Goal: Task Accomplishment & Management: Use online tool/utility

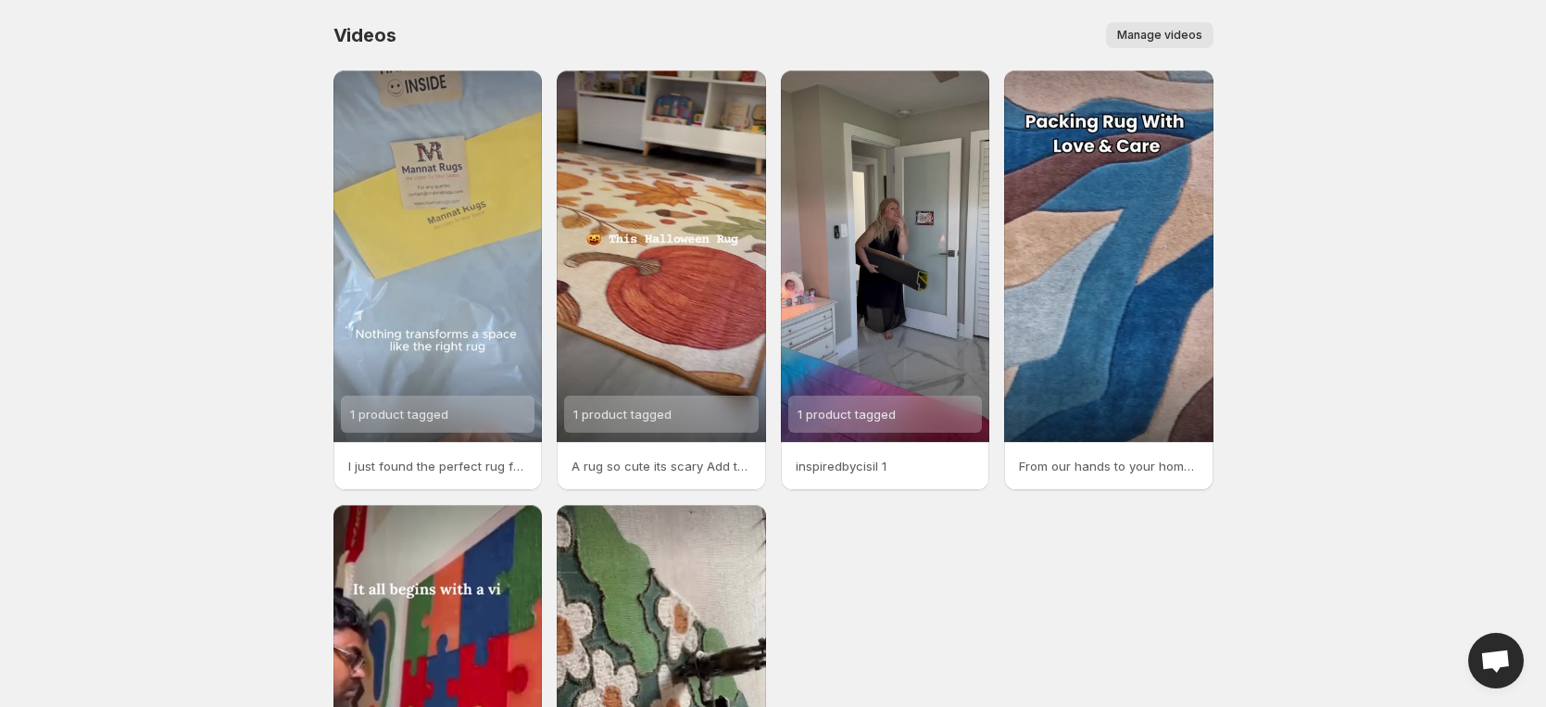
click at [1159, 22] on button "Manage videos" at bounding box center [1159, 35] width 107 height 26
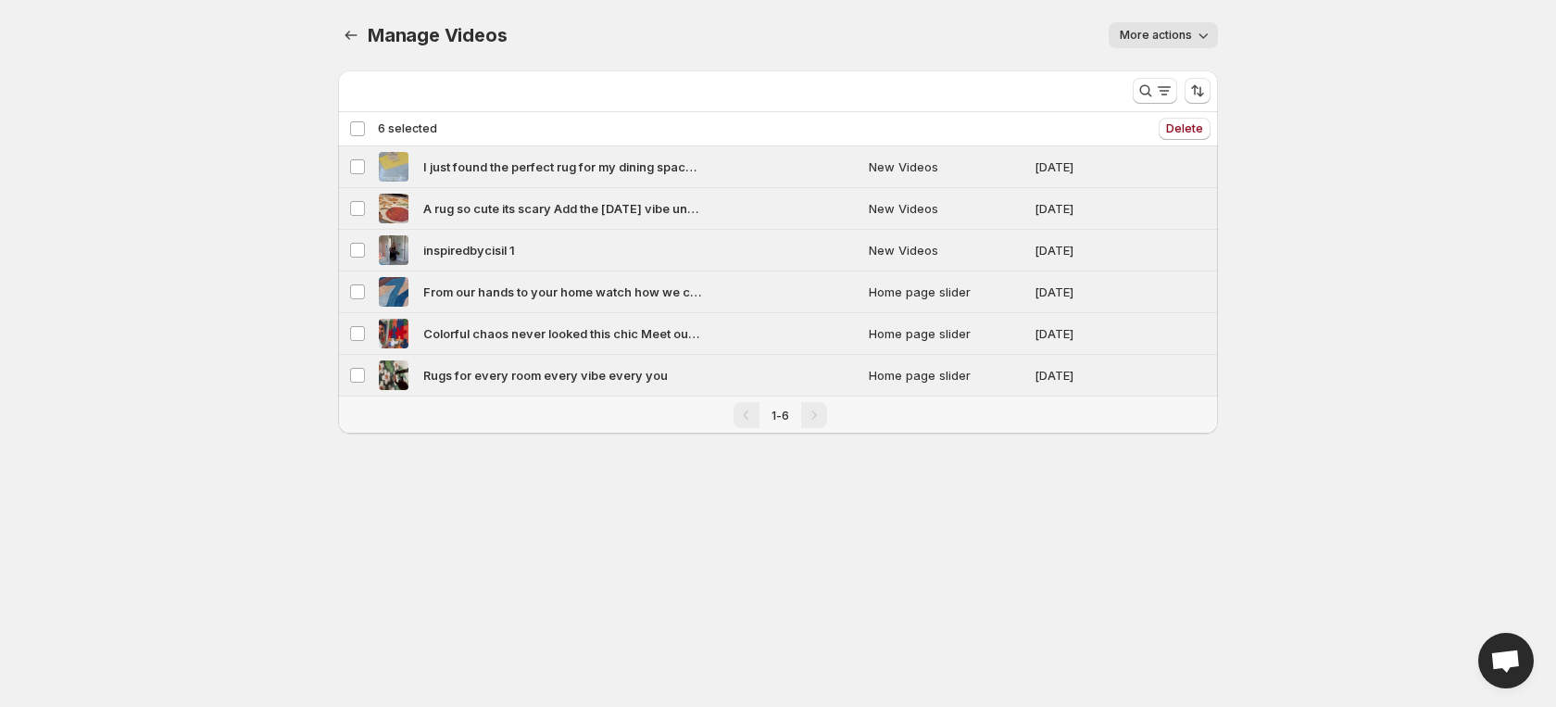
click at [1176, 30] on span "More actions" at bounding box center [1156, 35] width 72 height 15
click at [1391, 335] on body "Home Feeds Videos Subscription Settings Manage Videos. This page is ready Manag…" at bounding box center [778, 353] width 1556 height 707
click at [367, 124] on div "Deselect all 6 videos 6 selected" at bounding box center [393, 128] width 88 height 17
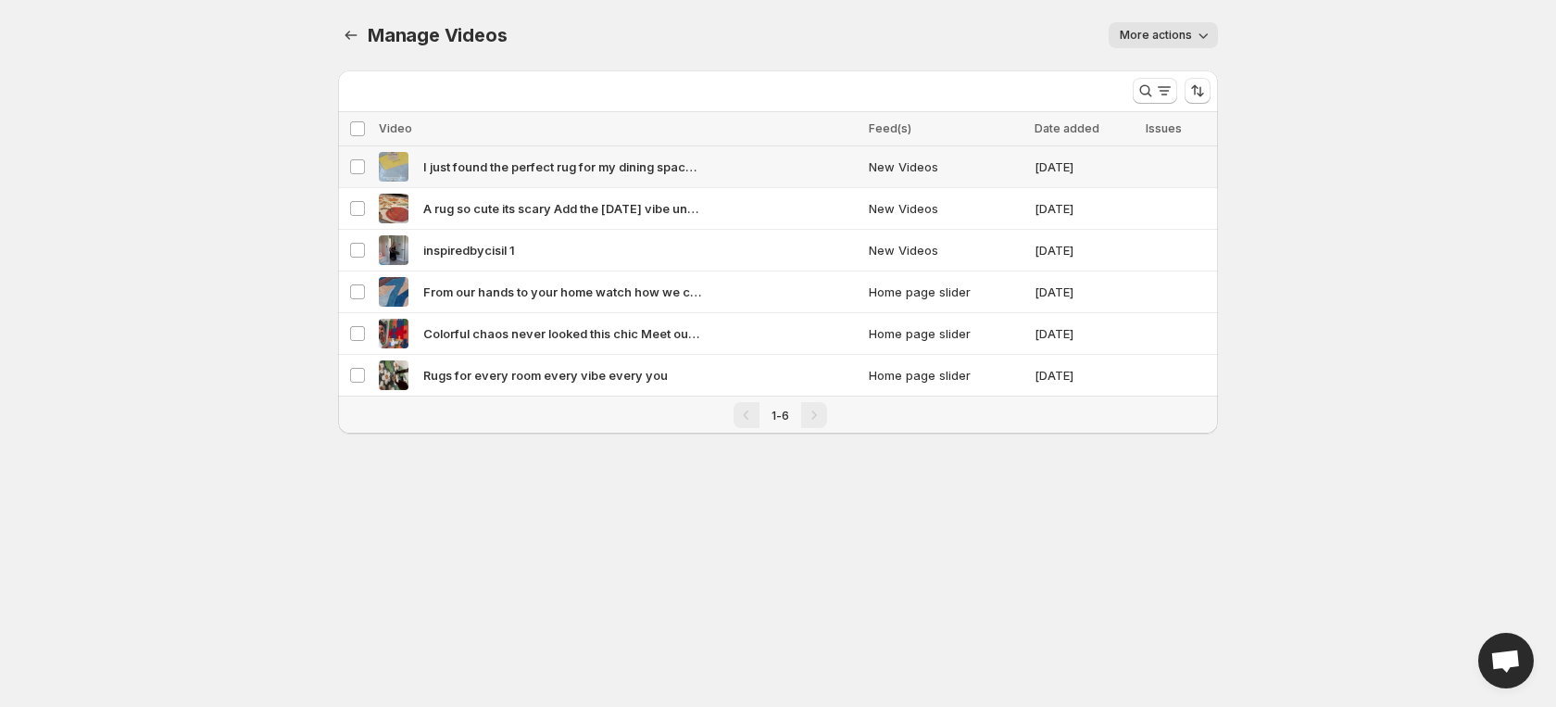
click at [441, 161] on span "I just found the perfect rug for my dining space from mannatrugs instant glow u…" at bounding box center [562, 166] width 278 height 19
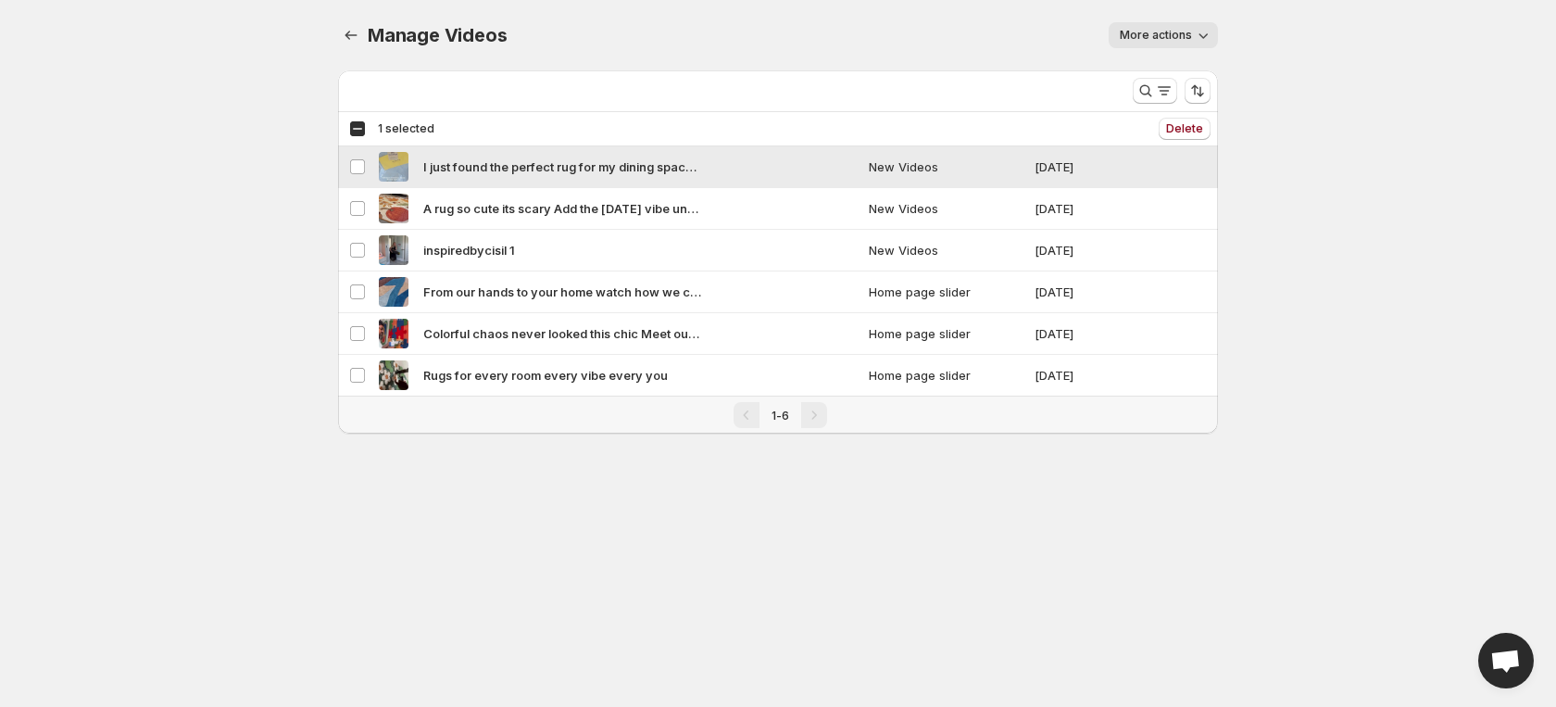
click at [477, 161] on span "I just found the perfect rug for my dining space from mannatrugs instant glow u…" at bounding box center [562, 166] width 278 height 19
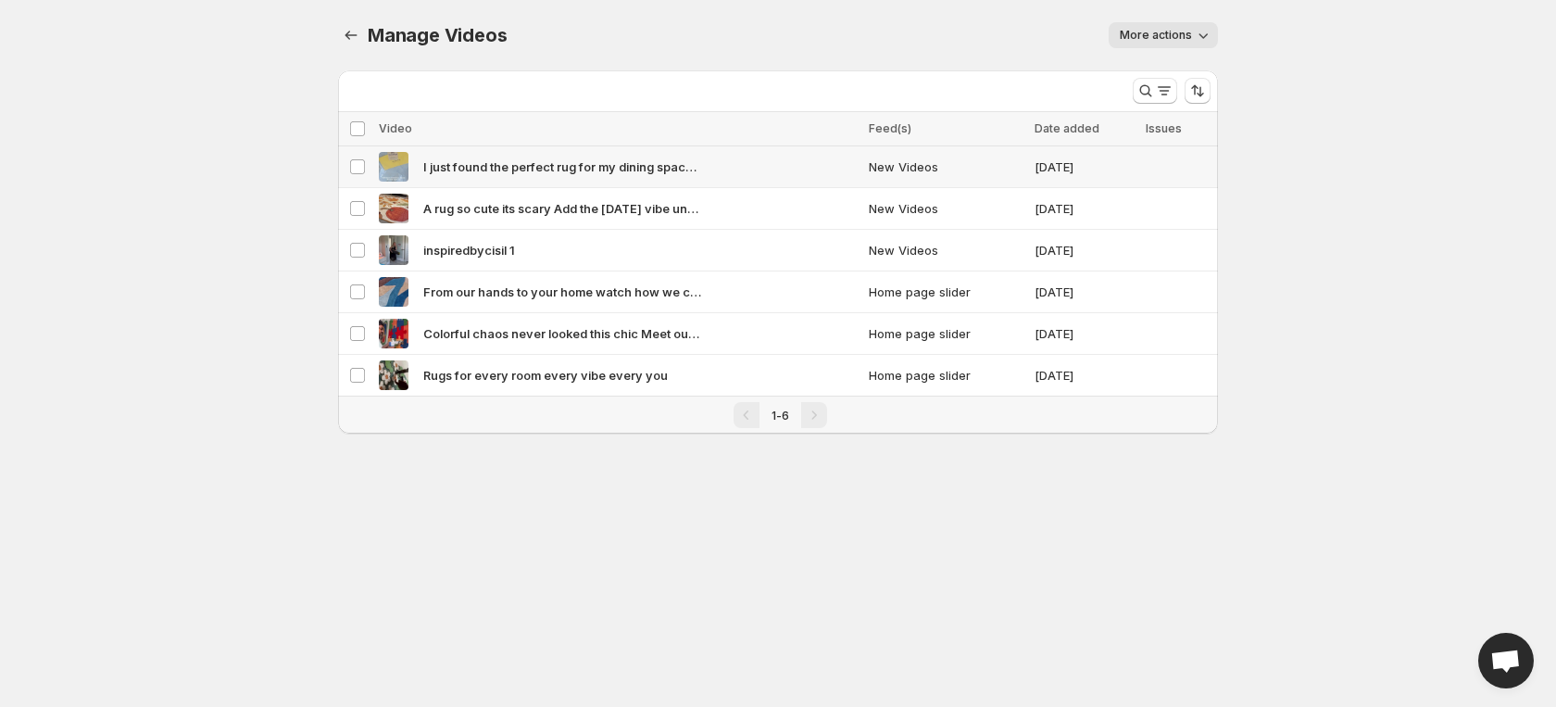
click at [504, 167] on span "I just found the perfect rug for my dining space from mannatrugs instant glow u…" at bounding box center [562, 166] width 278 height 19
click at [349, 128] on div "Select all 6 videos 1 selected" at bounding box center [391, 128] width 85 height 17
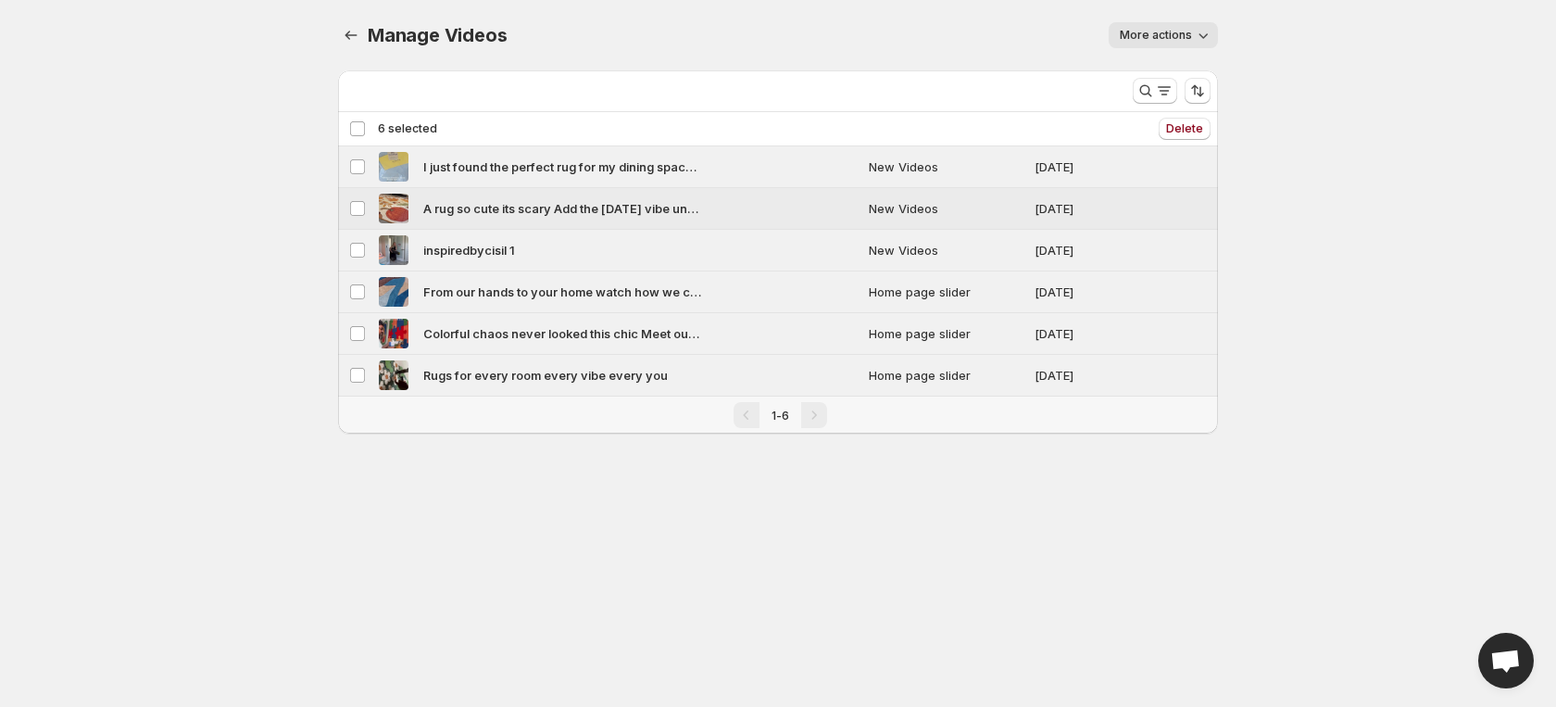
click at [482, 196] on div "A rug so cute its scary Add the [DATE] vibe under your feet this season" at bounding box center [618, 209] width 479 height 30
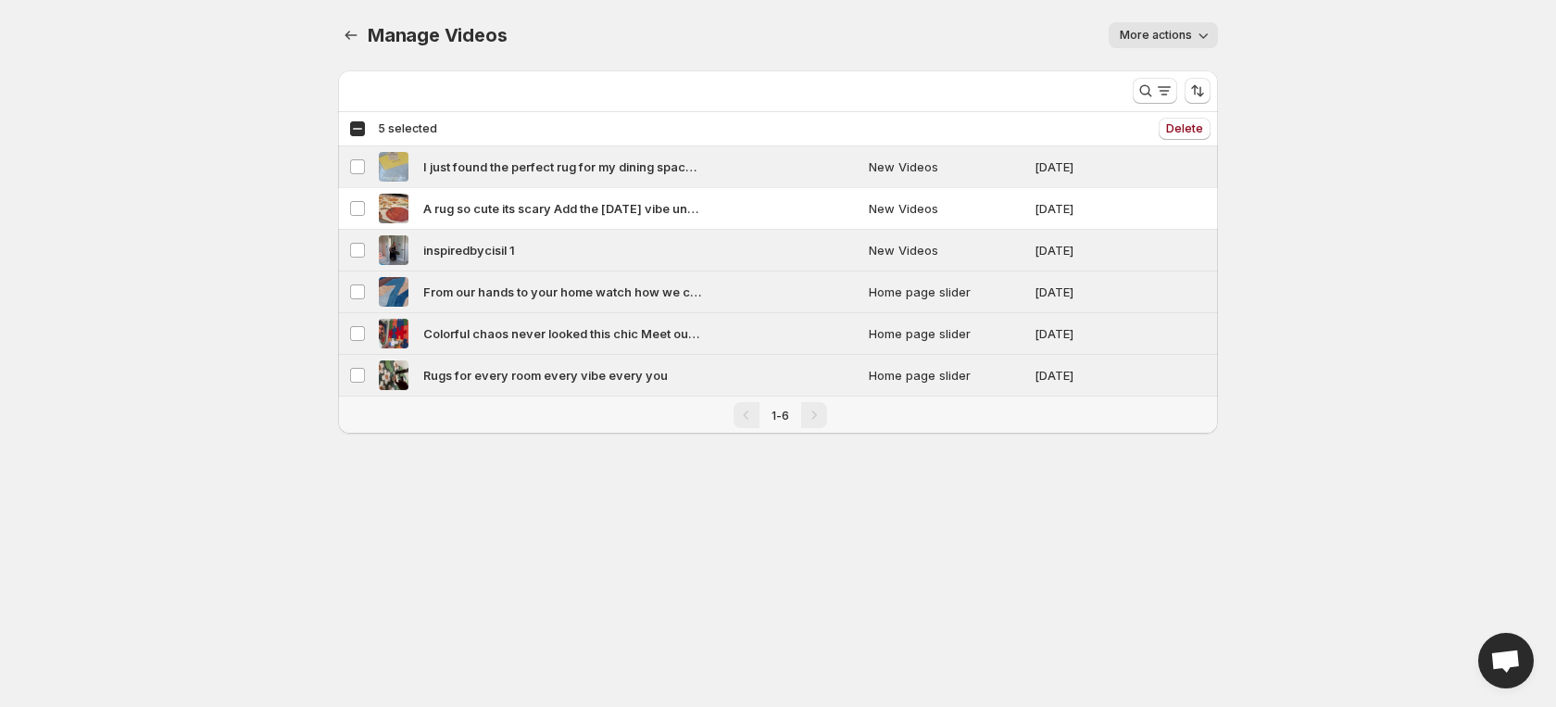
click at [357, 126] on div "Select all 6 videos 5 selected" at bounding box center [393, 128] width 88 height 17
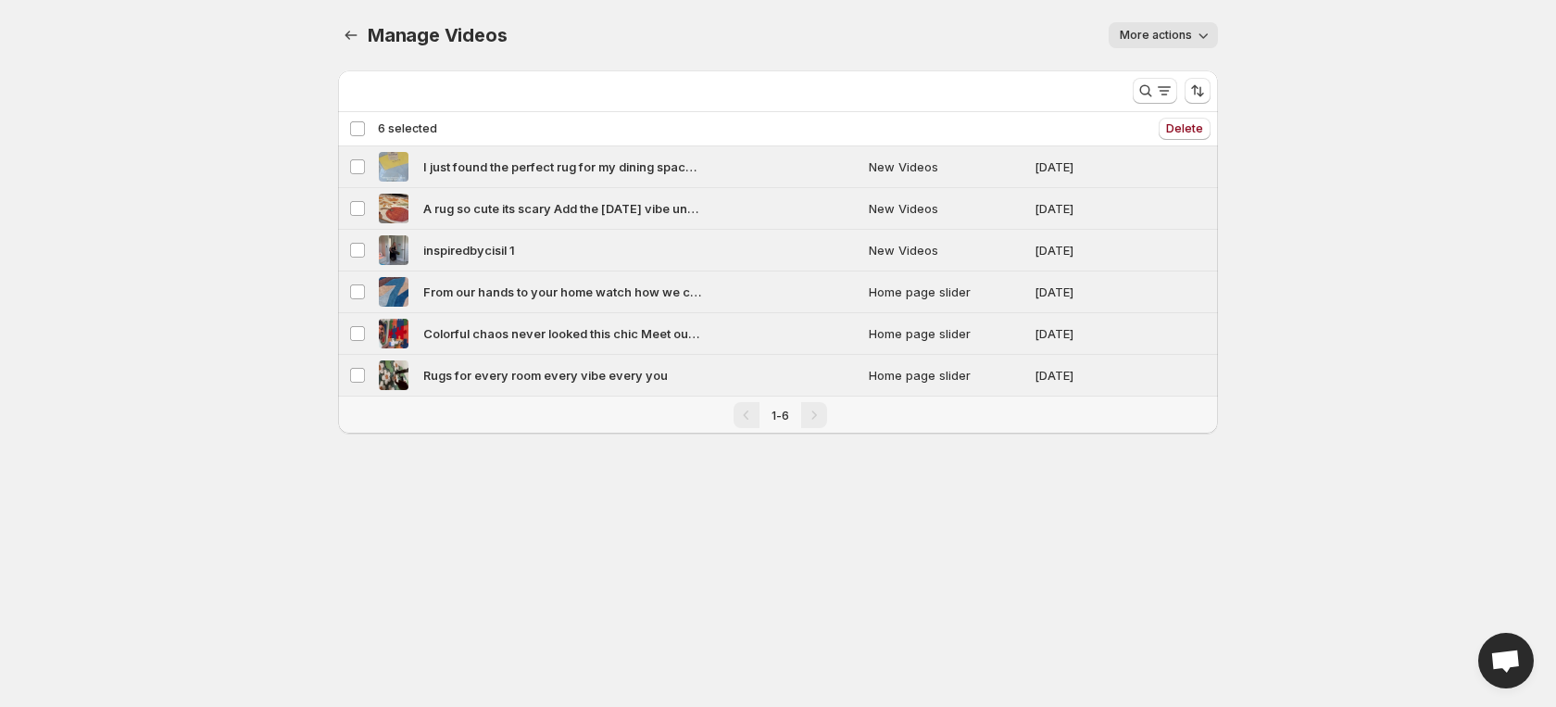
click at [357, 126] on div "Deselect all 6 videos 6 selected" at bounding box center [393, 128] width 88 height 17
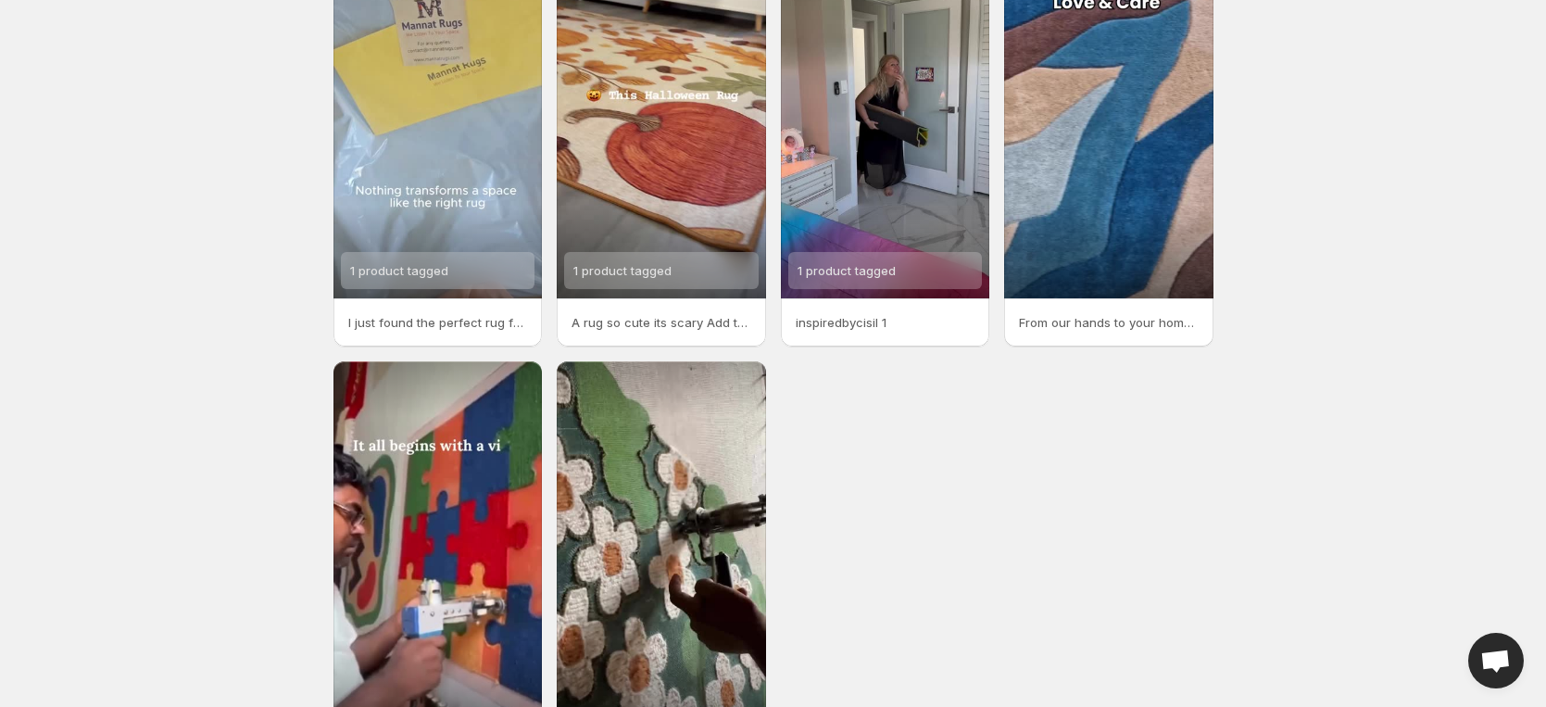
scroll to position [145, 0]
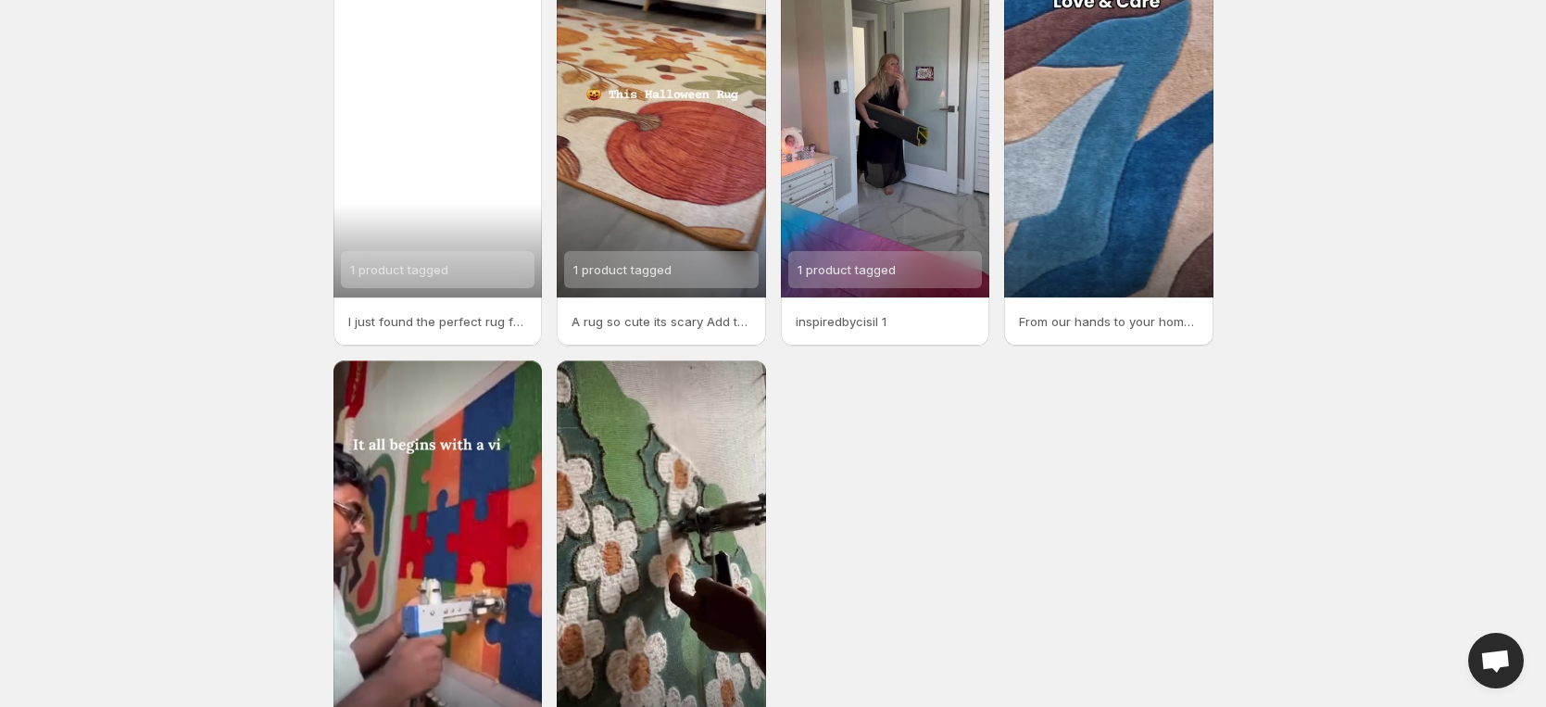
click at [475, 93] on div "1 product tagged" at bounding box center [437, 111] width 209 height 371
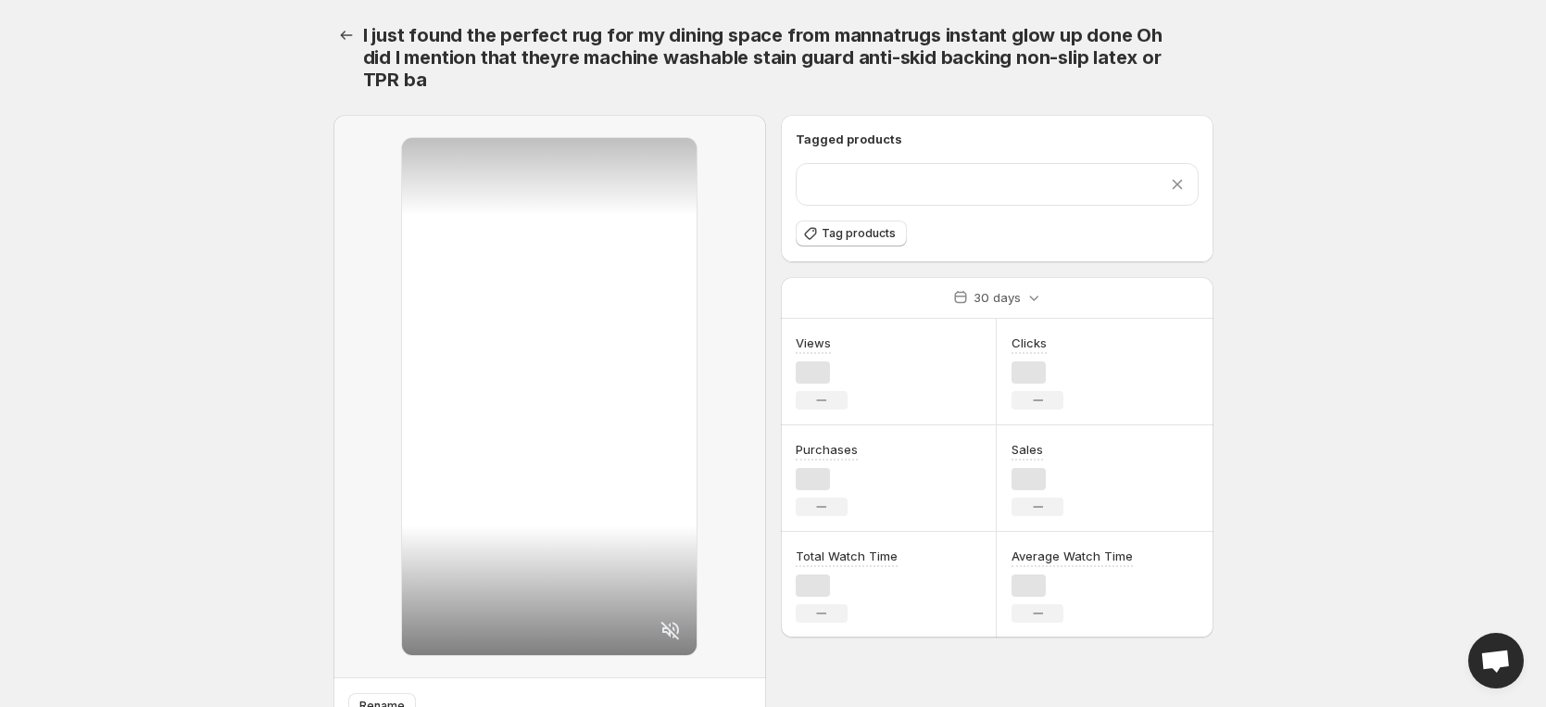
click at [459, 167] on div at bounding box center [549, 396] width 295 height 517
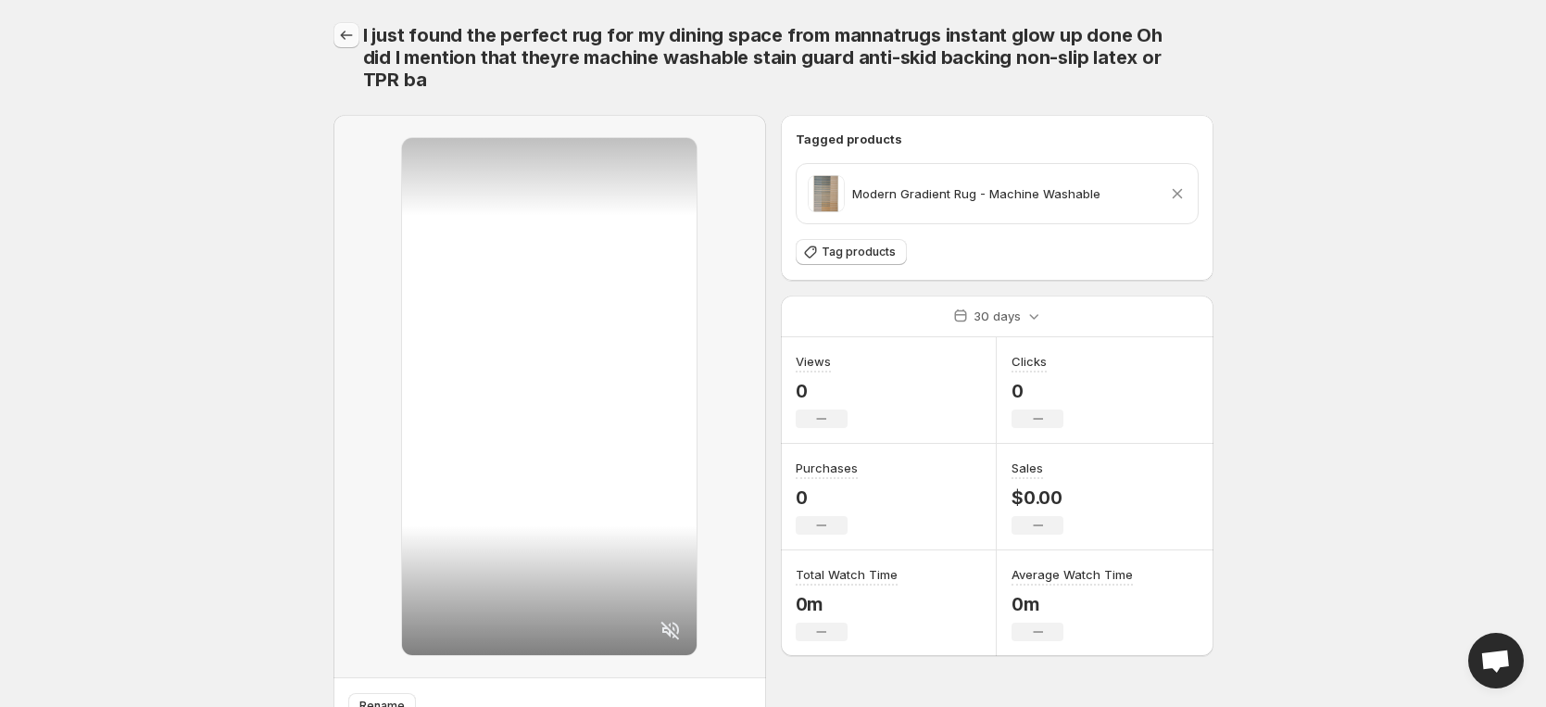
click at [341, 40] on icon "Settings" at bounding box center [346, 35] width 19 height 19
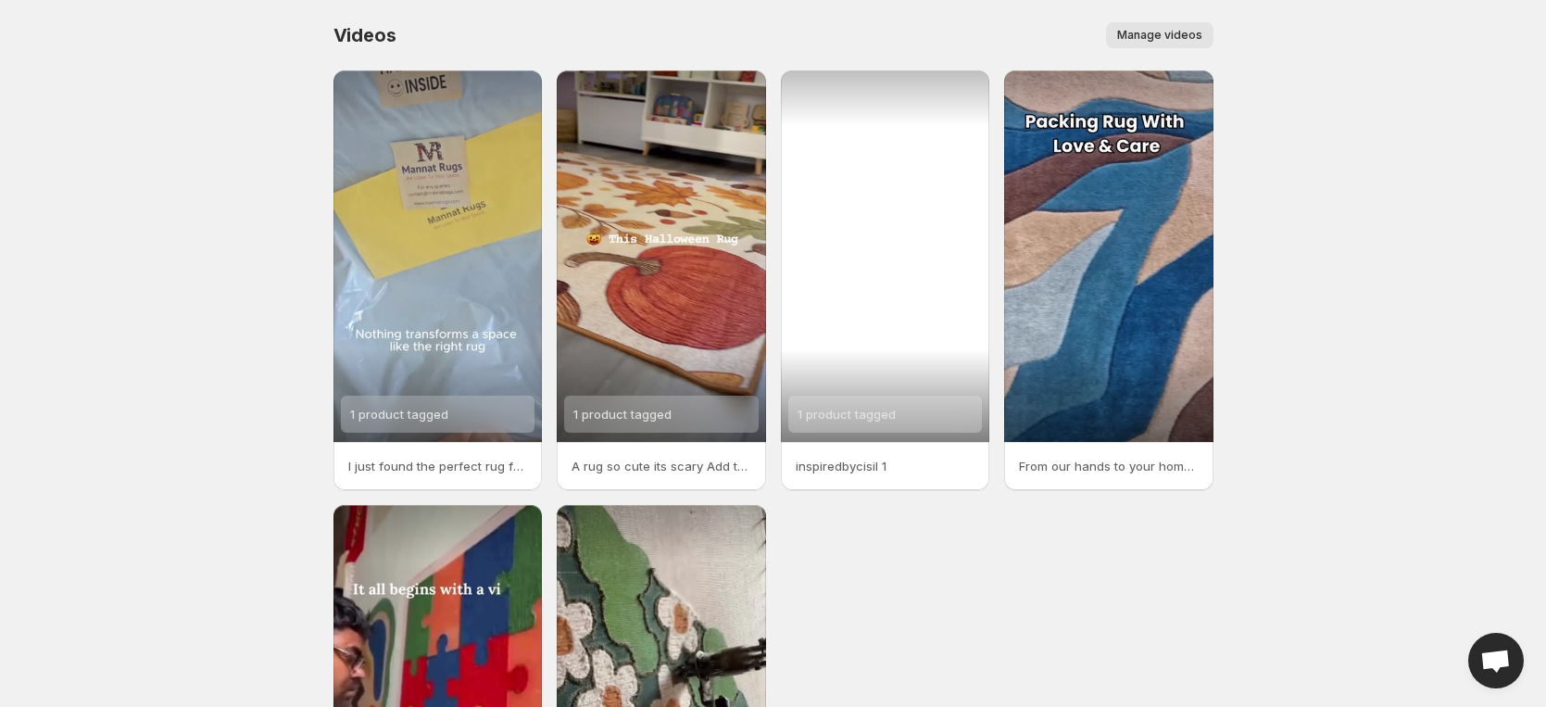
click at [860, 256] on div "1 product tagged" at bounding box center [885, 255] width 209 height 371
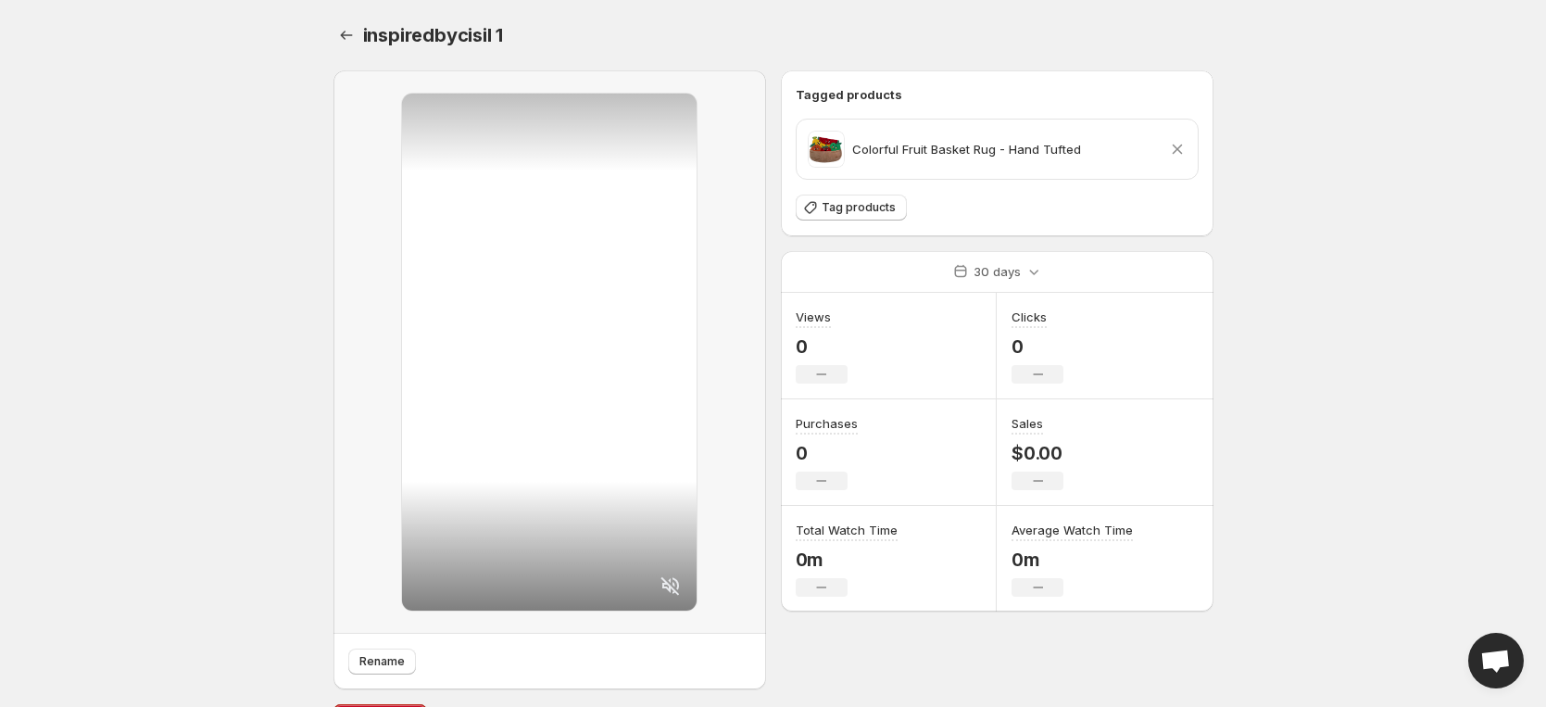
click at [898, 156] on p "Colorful Fruit Basket Rug - Hand Tufted" at bounding box center [966, 149] width 229 height 19
click at [1309, 337] on body "Home Feeds Videos Subscription Settings inspiredbycisil 1. This page is ready i…" at bounding box center [773, 353] width 1546 height 707
click at [340, 33] on icon "Settings" at bounding box center [346, 35] width 19 height 19
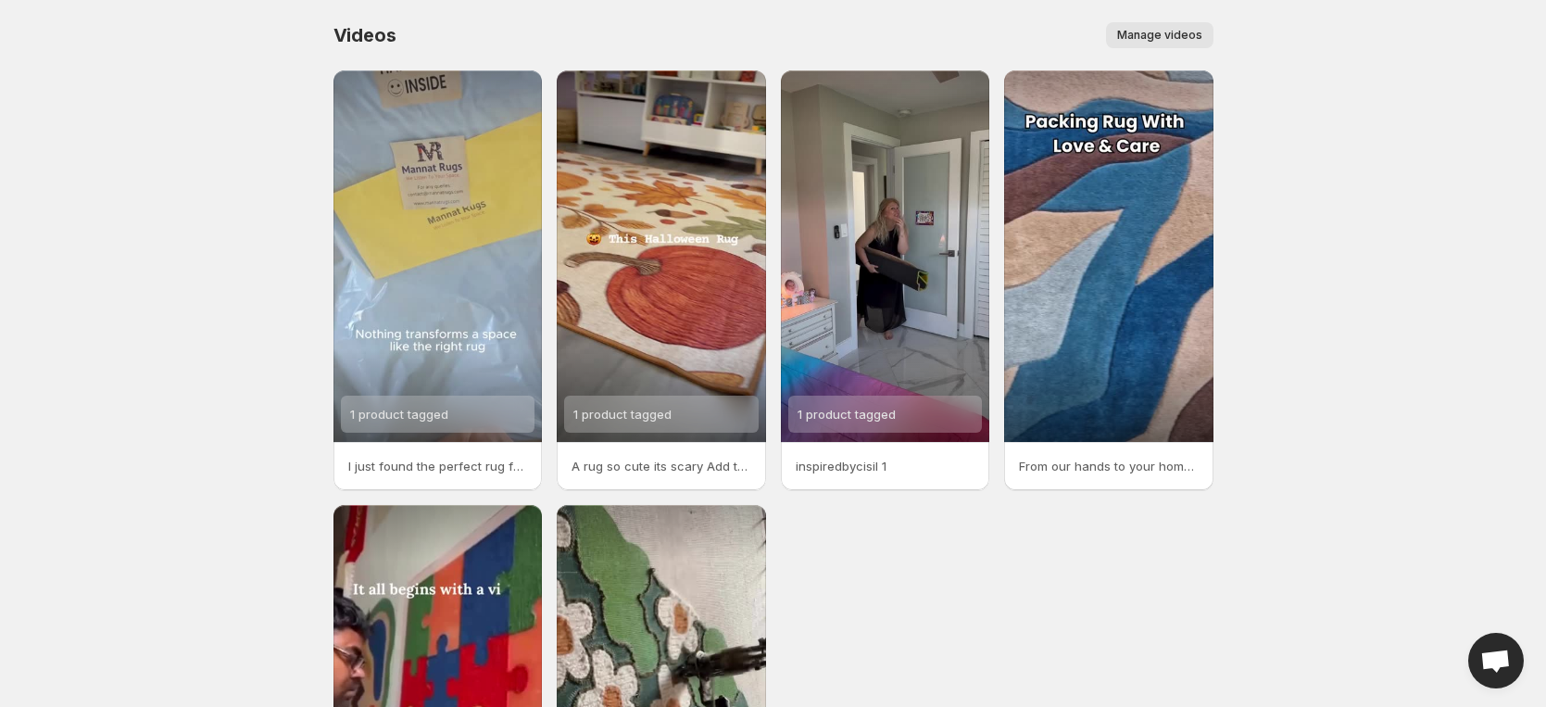
click at [1033, 581] on div "1 product tagged I just found the perfect rug for my dining space from mannatru…" at bounding box center [773, 497] width 880 height 854
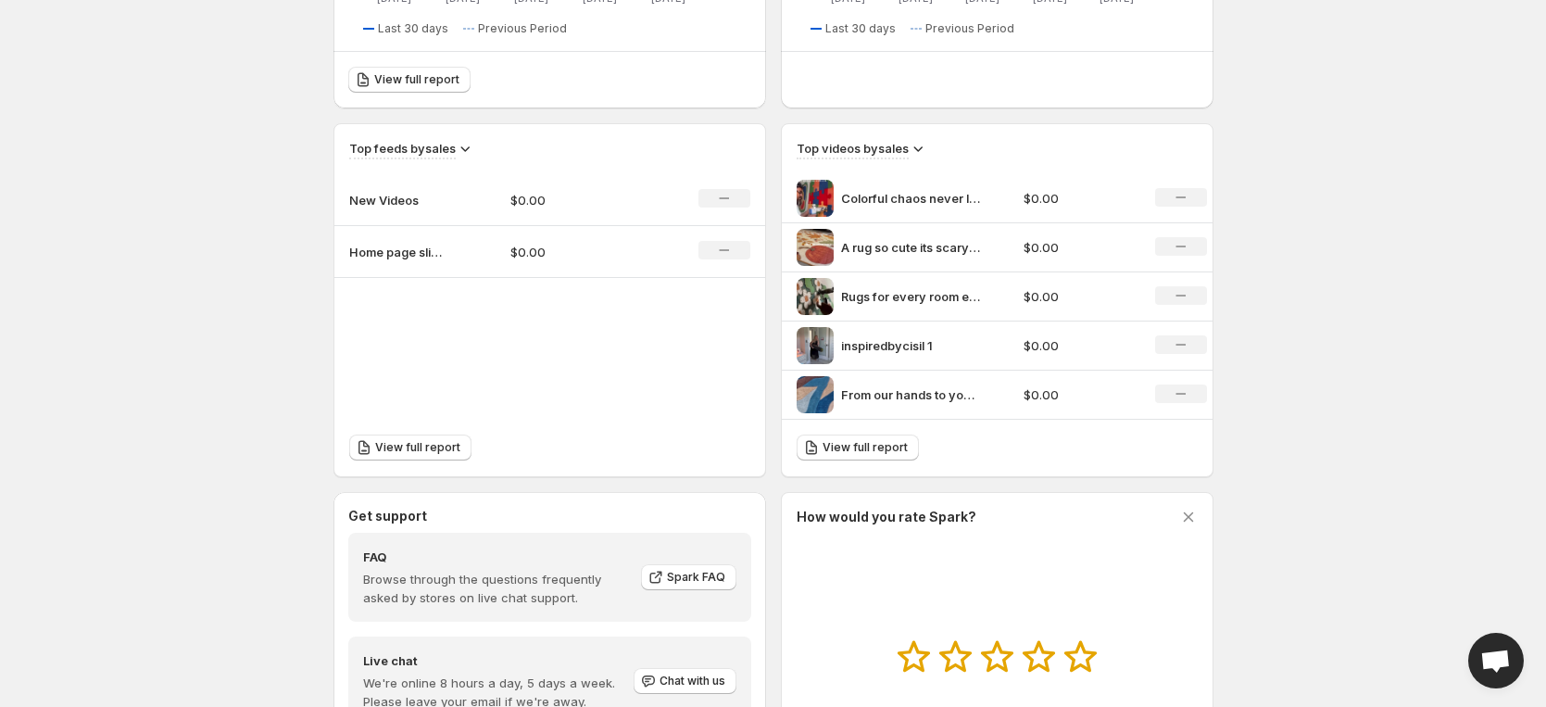
scroll to position [509, 0]
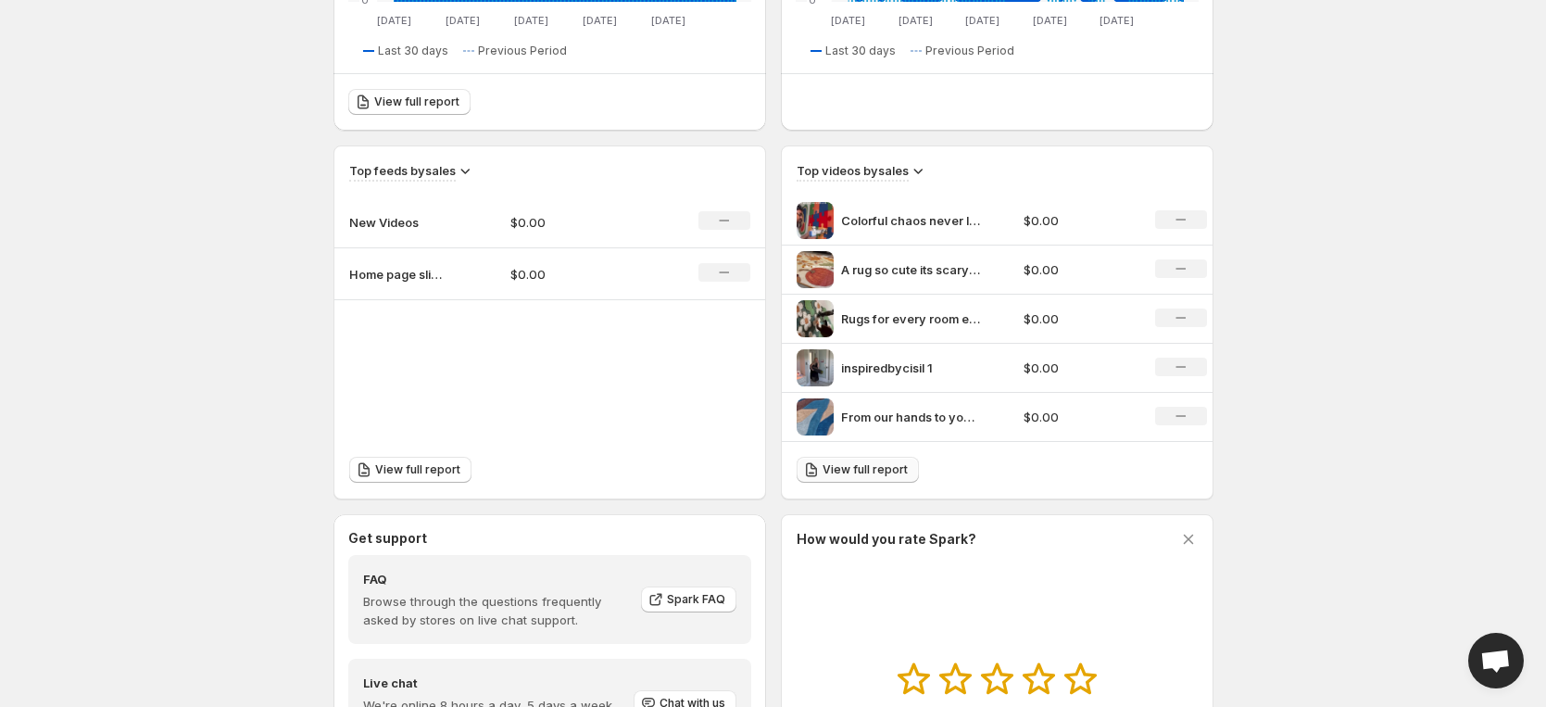
click at [852, 464] on span "View full report" at bounding box center [865, 469] width 85 height 15
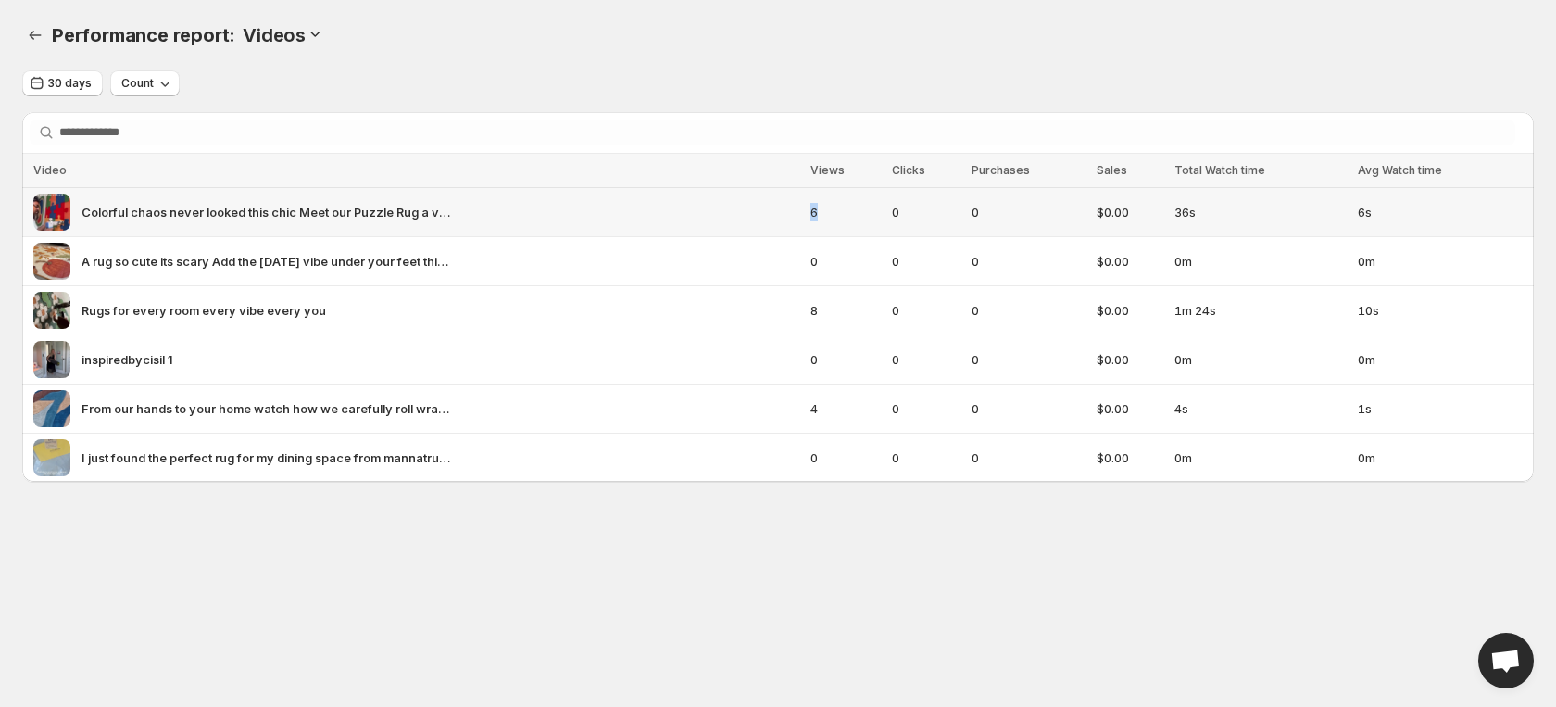
drag, startPoint x: 813, startPoint y: 207, endPoint x: 831, endPoint y: 211, distance: 18.0
click at [831, 211] on td "6" at bounding box center [846, 212] width 82 height 49
click at [1199, 224] on td "36s" at bounding box center [1260, 212] width 183 height 49
drag, startPoint x: 1199, startPoint y: 224, endPoint x: 597, endPoint y: 203, distance: 602.5
click at [597, 203] on tr "Colorful chaos never looked this chic Meet our Puzzle Rug a vibrant masterpiece…" at bounding box center [778, 212] width 1512 height 49
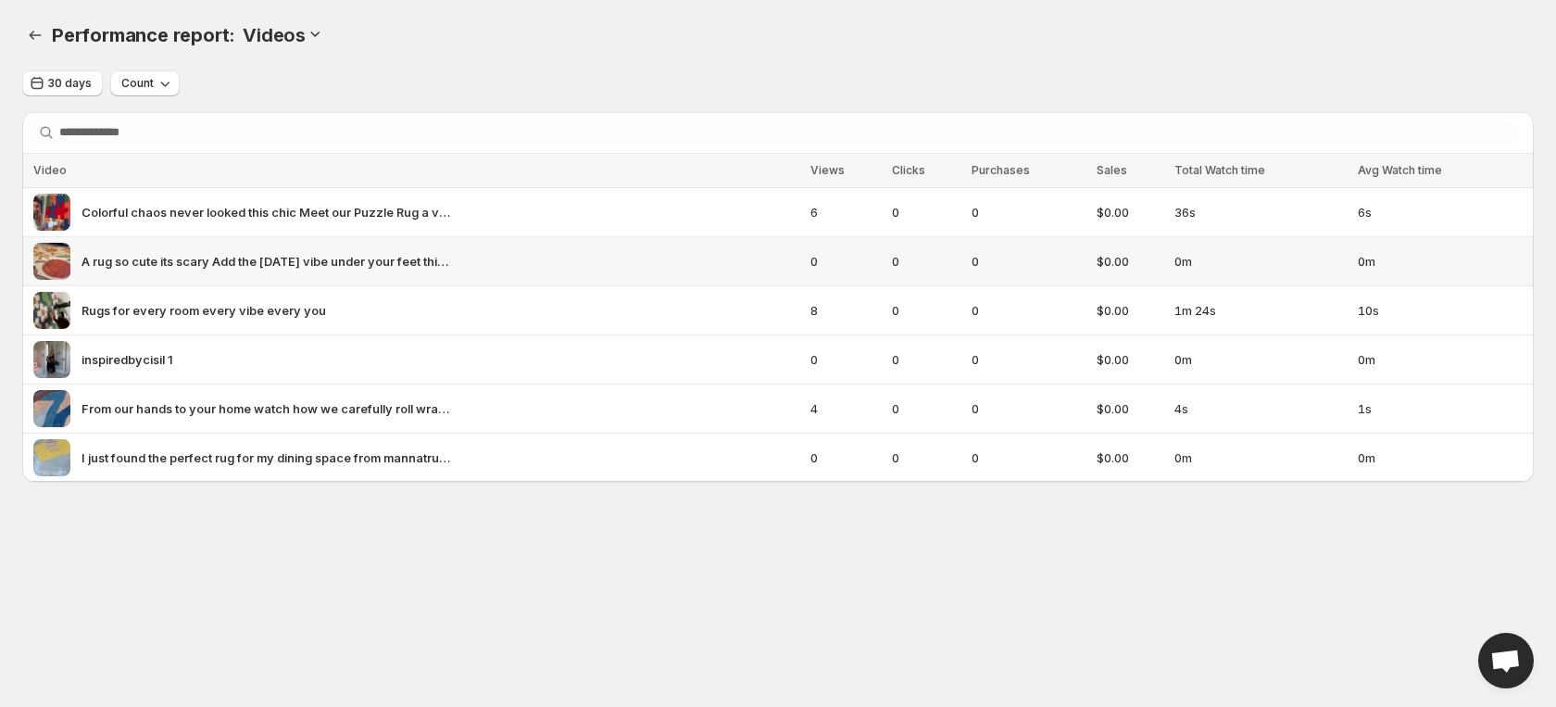
click at [259, 262] on span "A rug so cute its scary Add the [DATE] vibe under your feet this season" at bounding box center [267, 261] width 371 height 19
click at [466, 533] on body "Home Feeds Videos Subscription Settings Performance report: . This page is read…" at bounding box center [778, 353] width 1556 height 707
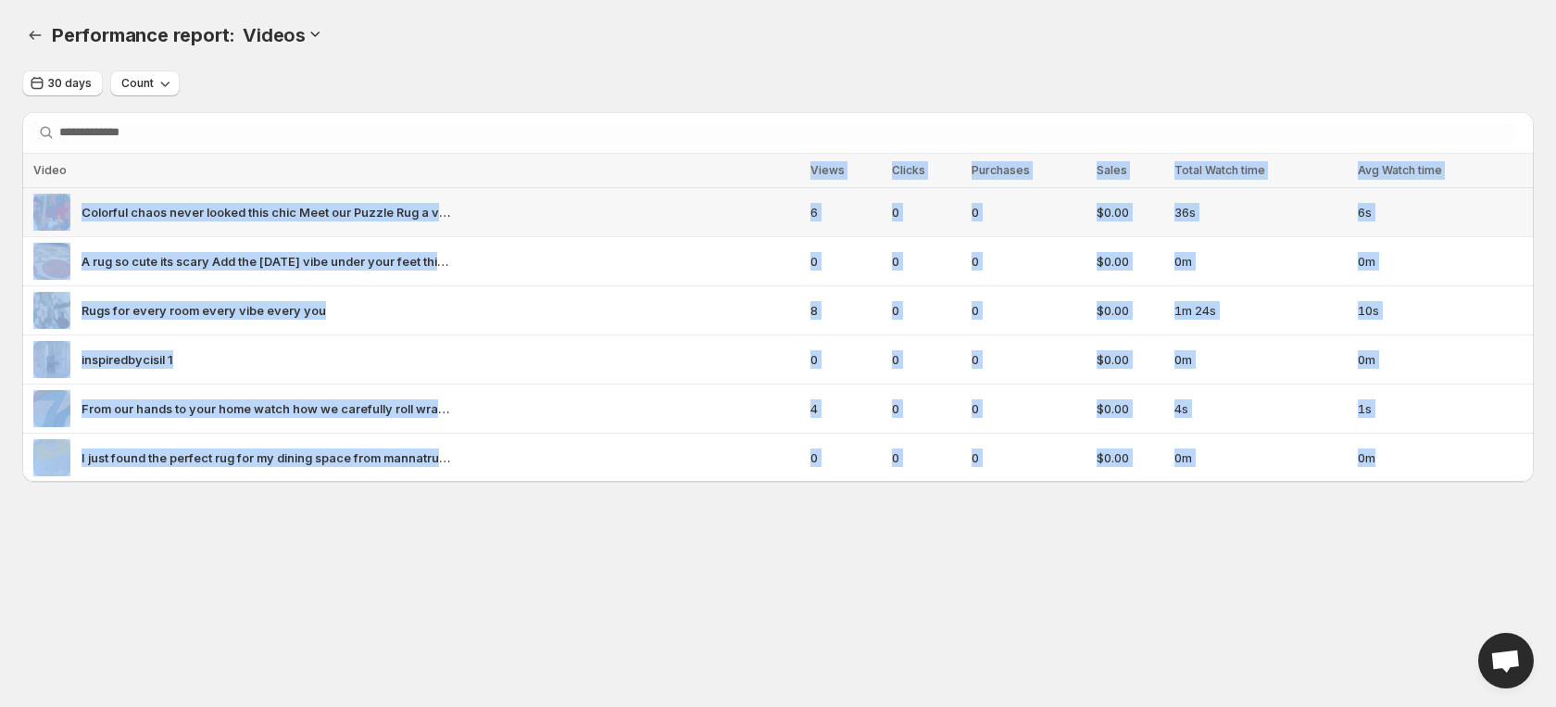
drag, startPoint x: 1009, startPoint y: 574, endPoint x: 149, endPoint y: 169, distance: 950.6
click at [199, 176] on body "Home Feeds Videos Subscription Settings Performance report: . This page is read…" at bounding box center [778, 353] width 1556 height 707
